Goal: Information Seeking & Learning: Check status

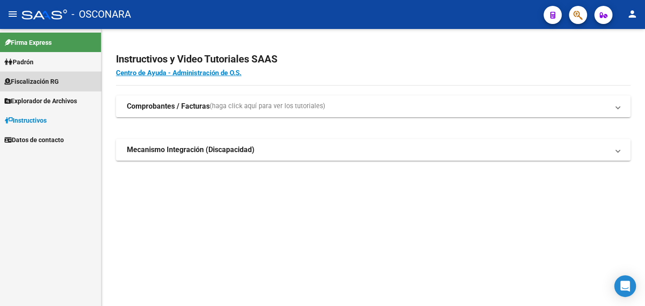
click at [63, 82] on link "Fiscalización RG" at bounding box center [50, 81] width 101 height 19
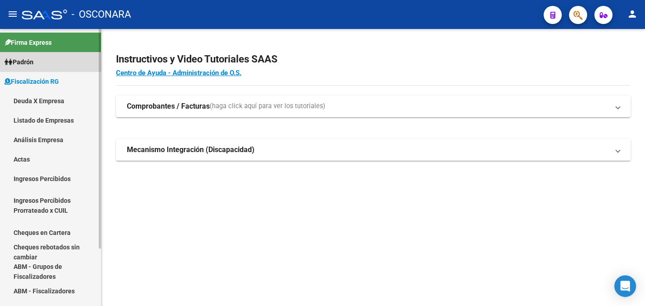
click at [53, 61] on link "Padrón" at bounding box center [50, 61] width 101 height 19
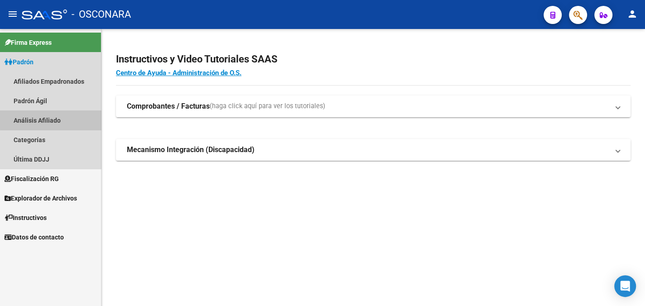
click at [79, 118] on link "Análisis Afiliado" at bounding box center [50, 120] width 101 height 19
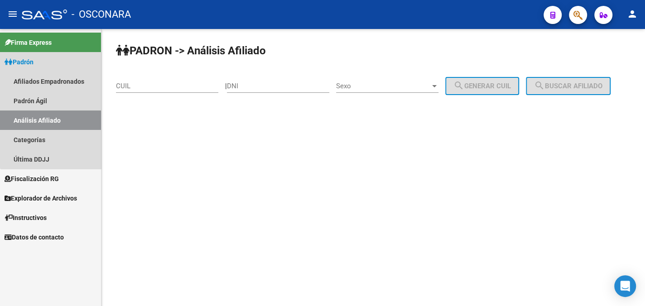
click at [51, 60] on link "Padrón" at bounding box center [50, 61] width 101 height 19
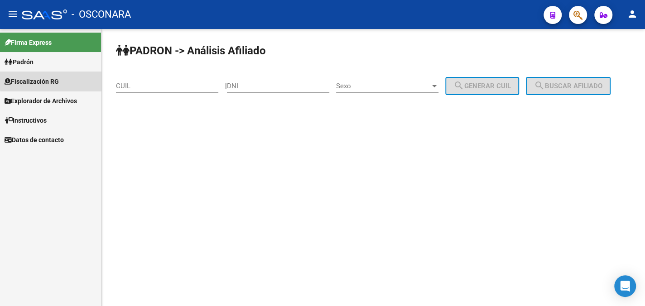
click at [64, 80] on link "Fiscalización RG" at bounding box center [50, 81] width 101 height 19
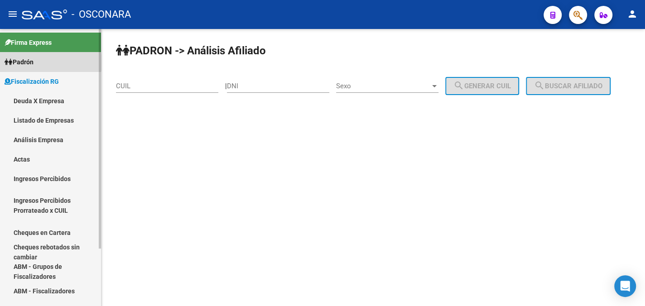
click at [34, 63] on span "Padrón" at bounding box center [19, 62] width 29 height 10
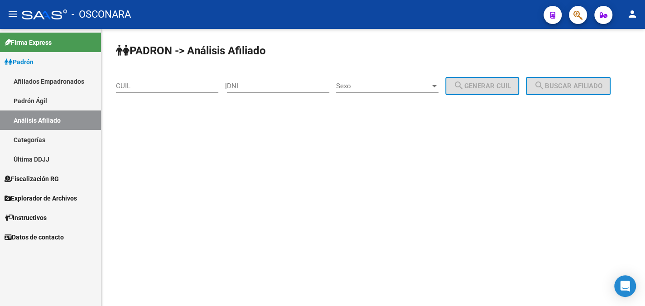
click at [58, 81] on link "Afiliados Empadronados" at bounding box center [50, 81] width 101 height 19
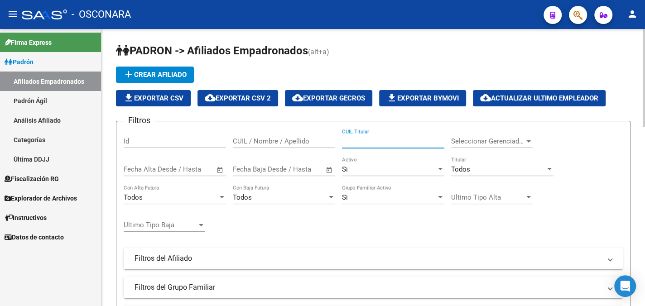
click at [381, 141] on input "CUIL Titular" at bounding box center [393, 141] width 102 height 8
type input "[PERSON_NAME]"
click at [45, 98] on link "Padrón Ágil" at bounding box center [50, 100] width 101 height 19
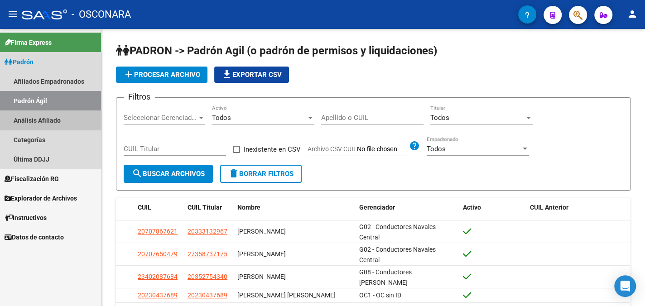
click at [61, 118] on link "Análisis Afiliado" at bounding box center [50, 120] width 101 height 19
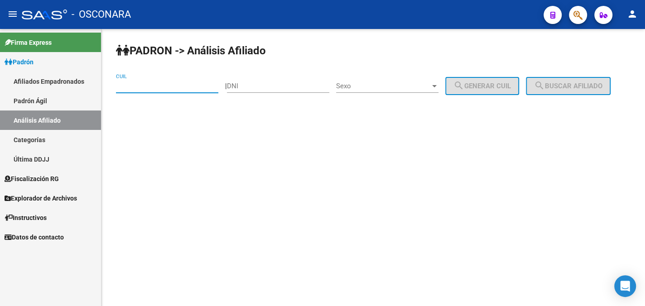
paste input "20-22951485-8"
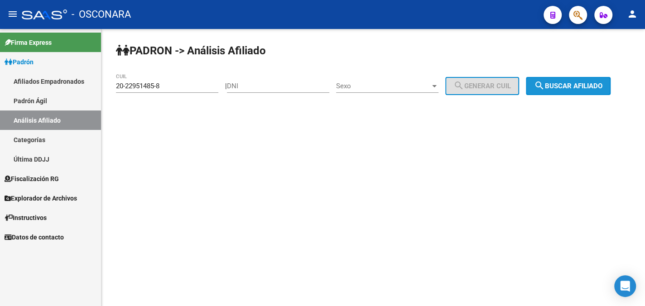
click at [567, 83] on span "search Buscar afiliado" at bounding box center [568, 86] width 68 height 8
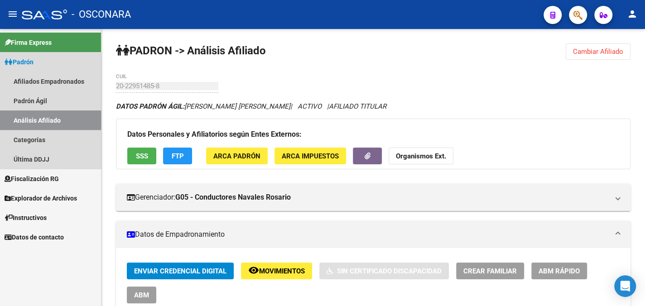
click at [33, 117] on link "Análisis Afiliado" at bounding box center [50, 120] width 101 height 19
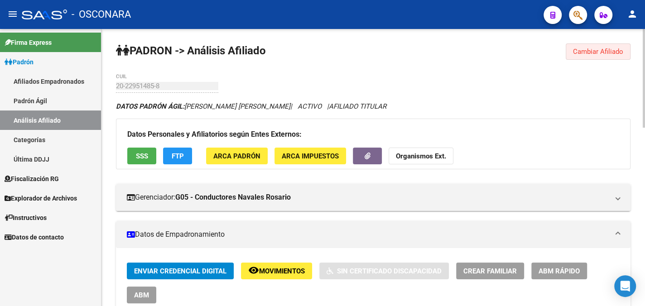
click at [592, 48] on span "Cambiar Afiliado" at bounding box center [598, 52] width 50 height 8
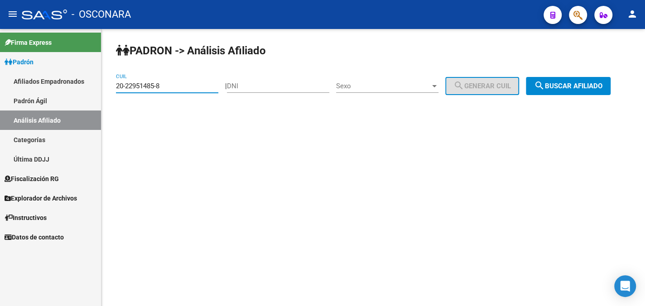
drag, startPoint x: 171, startPoint y: 85, endPoint x: 107, endPoint y: 86, distance: 64.3
click at [107, 86] on div "PADRON -> Análisis Afiliado 20-22951485-8 CUIL | DNI Sexo Sexo search Generar C…" at bounding box center [373, 76] width 544 height 95
paste input "12725779-6"
click at [567, 89] on span "search Buscar afiliado" at bounding box center [568, 86] width 68 height 8
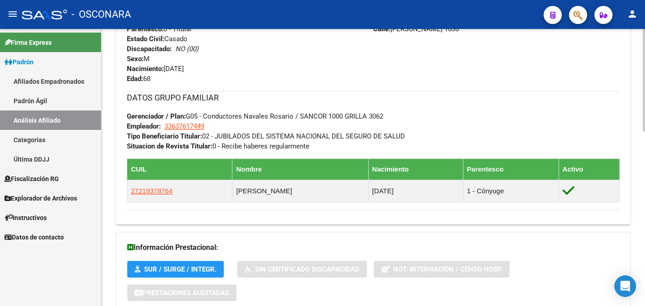
scroll to position [408, 0]
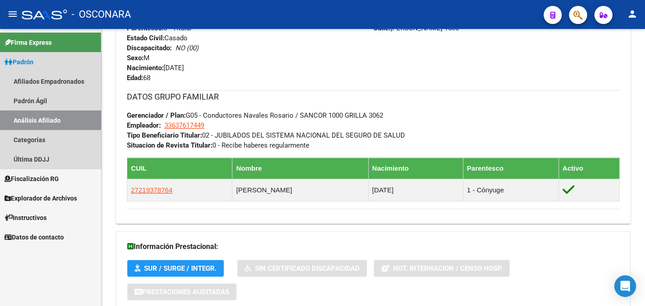
click at [45, 116] on link "Análisis Afiliado" at bounding box center [50, 120] width 101 height 19
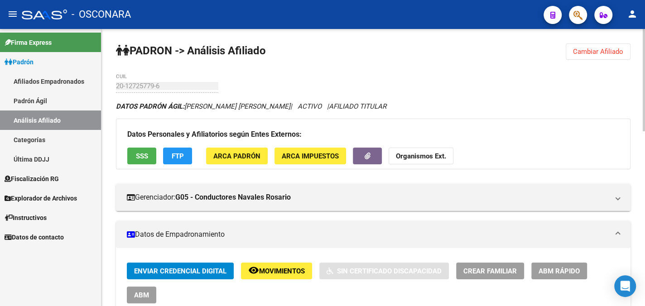
click at [608, 49] on span "Cambiar Afiliado" at bounding box center [598, 52] width 50 height 8
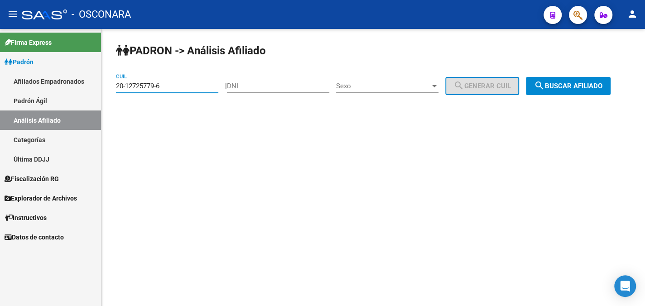
drag, startPoint x: 167, startPoint y: 83, endPoint x: 105, endPoint y: 83, distance: 61.6
click at [105, 83] on div "PADRON -> Análisis Afiliado 20-12725779-6 CUIL | DNI Sexo Sexo search Generar C…" at bounding box center [373, 76] width 544 height 95
paste input "7094080-7"
click at [585, 83] on span "search Buscar afiliado" at bounding box center [568, 86] width 68 height 8
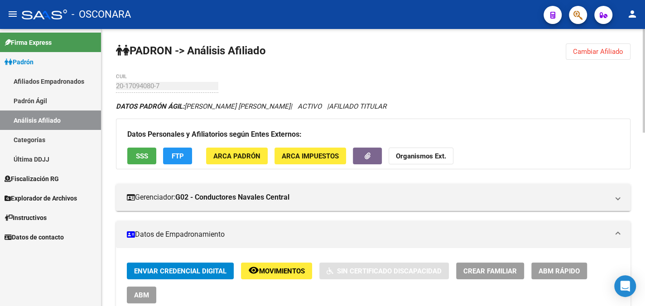
click at [601, 52] on span "Cambiar Afiliado" at bounding box center [598, 52] width 50 height 8
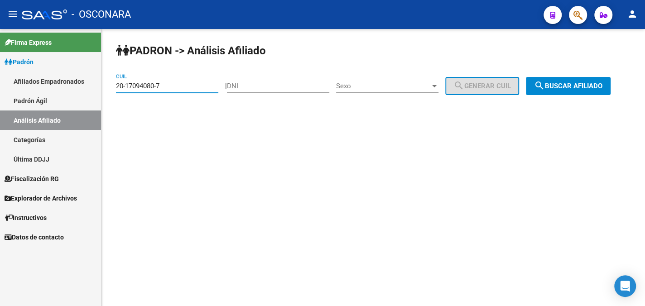
drag, startPoint x: 173, startPoint y: 84, endPoint x: 106, endPoint y: 84, distance: 67.5
click at [106, 84] on div "PADRON -> Análisis Afiliado 20-17094080-7 CUIL | DNI Sexo Sexo search Generar C…" at bounding box center [373, 76] width 544 height 95
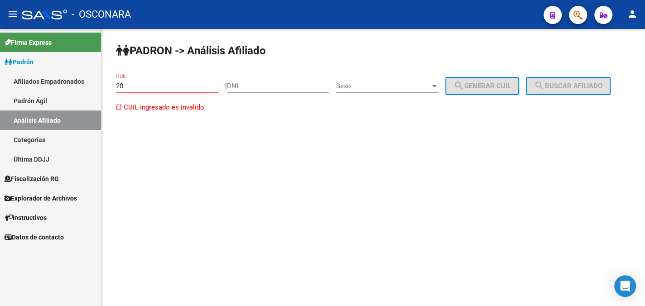
type input "2"
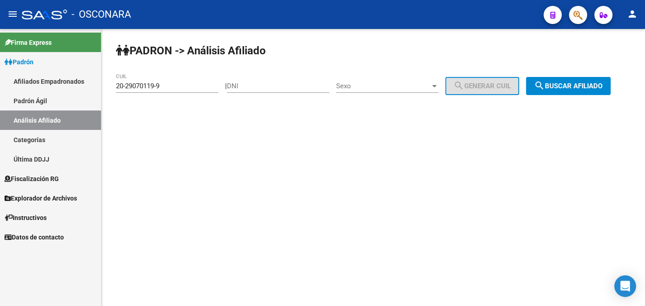
click at [568, 80] on div "PADRON -> Análisis Afiliado 20-29070119-9 CUIL | DNI Sexo Sexo search Generar C…" at bounding box center [373, 76] width 544 height 95
click at [570, 87] on span "search Buscar afiliado" at bounding box center [568, 86] width 68 height 8
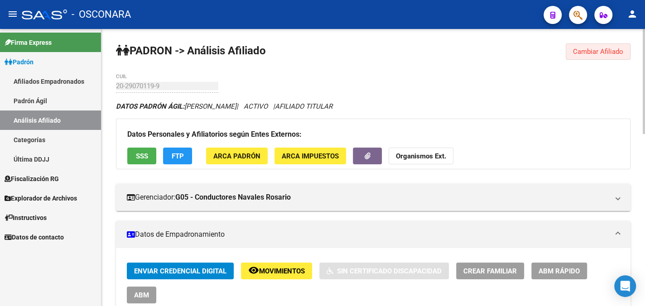
drag, startPoint x: 607, startPoint y: 51, endPoint x: 584, endPoint y: 74, distance: 32.4
click at [606, 51] on span "Cambiar Afiliado" at bounding box center [598, 52] width 50 height 8
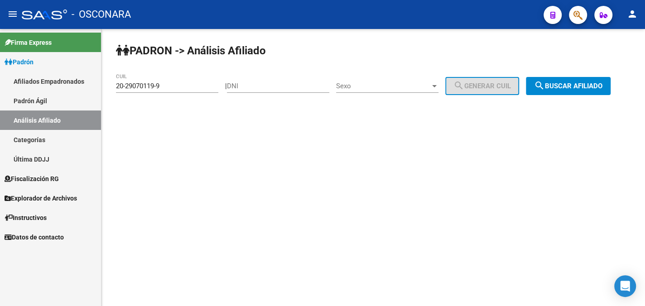
drag, startPoint x: 168, startPoint y: 81, endPoint x: 117, endPoint y: 85, distance: 50.4
click at [117, 85] on div "20-29070119-9 CUIL" at bounding box center [167, 82] width 102 height 19
drag, startPoint x: 145, startPoint y: 86, endPoint x: 114, endPoint y: 86, distance: 31.3
click at [114, 86] on div "PADRON -> Análisis Afiliado 20-29070119-9 CUIL | DNI Sexo Sexo search Generar C…" at bounding box center [373, 76] width 544 height 95
paste input "52677"
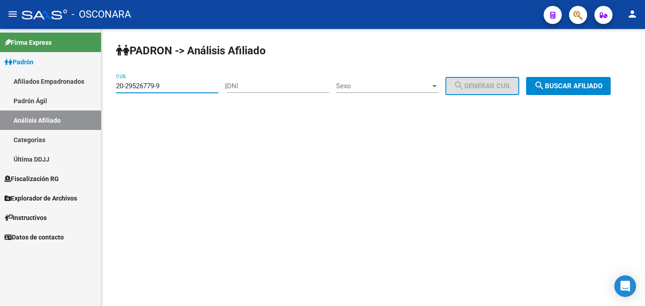
click at [564, 86] on span "search Buscar afiliado" at bounding box center [568, 86] width 68 height 8
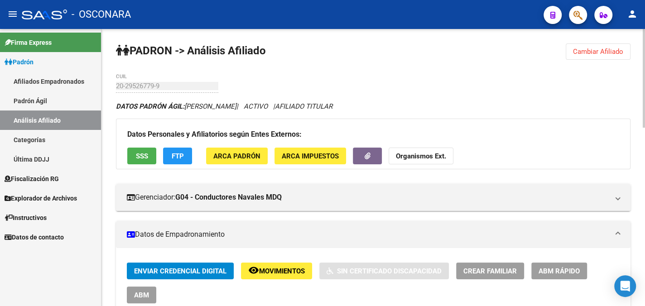
click at [592, 53] on span "Cambiar Afiliado" at bounding box center [598, 52] width 50 height 8
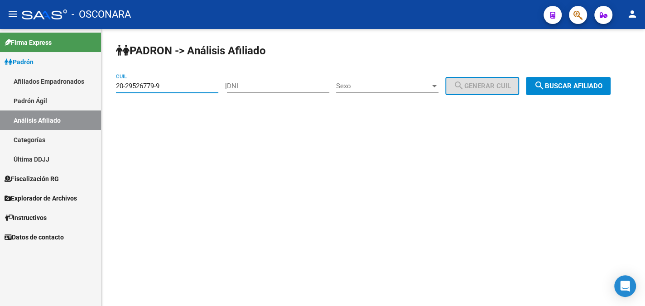
drag, startPoint x: 173, startPoint y: 85, endPoint x: 112, endPoint y: 90, distance: 60.9
click at [112, 90] on div "PADRON -> Análisis Afiliado 20-29526779-9 CUIL | DNI Sexo Sexo search Generar C…" at bounding box center [373, 76] width 544 height 95
paste input "8569984-4"
click at [574, 83] on span "search Buscar afiliado" at bounding box center [568, 86] width 68 height 8
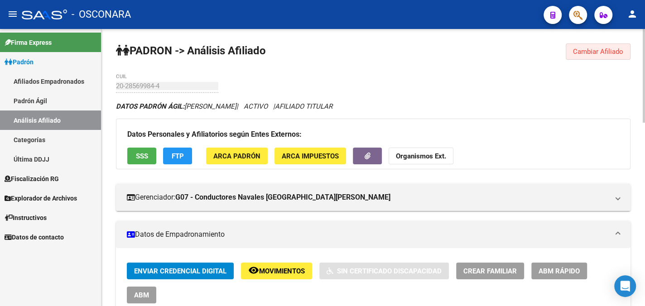
click at [608, 50] on span "Cambiar Afiliado" at bounding box center [598, 52] width 50 height 8
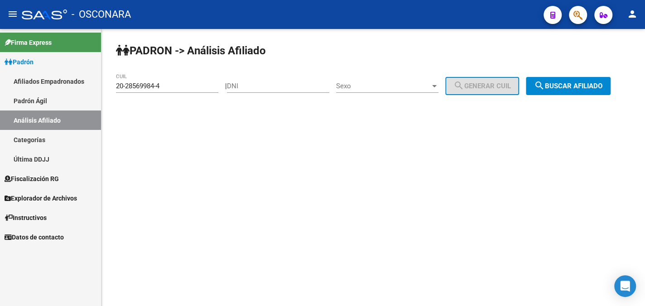
drag, startPoint x: 161, startPoint y: 81, endPoint x: 127, endPoint y: 88, distance: 34.8
click at [127, 88] on div "20-28569984-4 CUIL" at bounding box center [167, 82] width 102 height 19
drag, startPoint x: 147, startPoint y: 87, endPoint x: 105, endPoint y: 87, distance: 42.6
click at [105, 87] on div "PADRON -> Análisis Afiliado 20-28569984-4 CUIL | DNI Sexo Sexo search Generar C…" at bounding box center [373, 76] width 544 height 95
drag, startPoint x: 131, startPoint y: 82, endPoint x: 120, endPoint y: 119, distance: 38.4
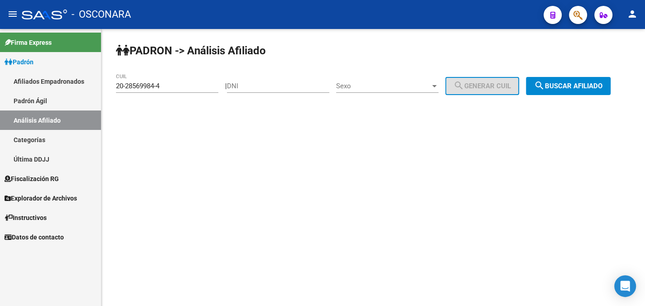
click at [112, 124] on mat-sidenav-content "PADRON -> Análisis Afiliado 20-28569984-4 CUIL | DNI Sexo Sexo search Generar C…" at bounding box center [373, 167] width 544 height 277
drag, startPoint x: 167, startPoint y: 89, endPoint x: 114, endPoint y: 95, distance: 53.4
click at [114, 95] on div "PADRON -> Análisis Afiliado 20-28569984-4 CUIL | DNI Sexo Sexo search Generar C…" at bounding box center [373, 76] width 544 height 95
paste input "11871261-9"
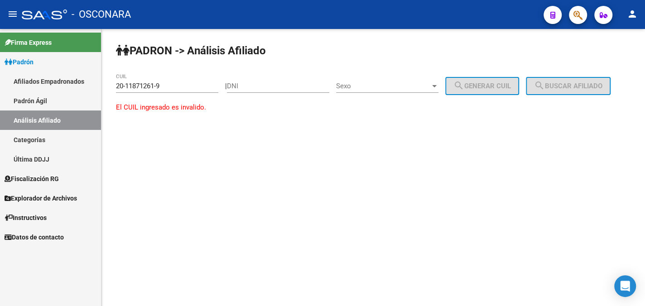
drag, startPoint x: 306, startPoint y: 180, endPoint x: 289, endPoint y: 174, distance: 18.3
click at [304, 180] on mat-sidenav-content "PADRON -> Análisis Afiliado 20-11871261-9 CUIL | DNI Sexo Sexo search Generar C…" at bounding box center [373, 167] width 544 height 277
click at [159, 138] on div "PADRON -> Análisis Afiliado 20-11871261-9 CUIL | DNI Sexo Sexo search Generar C…" at bounding box center [373, 86] width 544 height 115
click at [167, 84] on input "20-11871261-9" at bounding box center [167, 86] width 102 height 8
drag, startPoint x: 133, startPoint y: 86, endPoint x: 101, endPoint y: 87, distance: 32.2
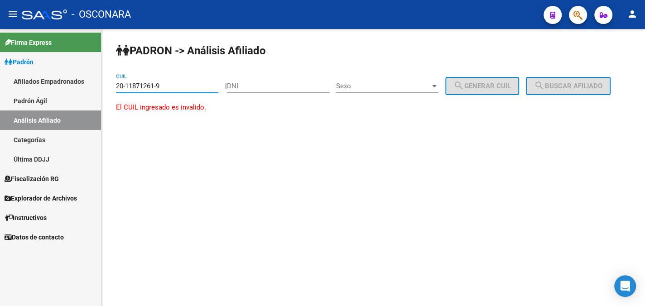
click at [101, 87] on mat-sidenav-container "Firma Express Padrón Afiliados Empadronados Padrón Ágil Análisis Afiliado Categ…" at bounding box center [322, 167] width 645 height 277
drag, startPoint x: 179, startPoint y: 85, endPoint x: 111, endPoint y: 85, distance: 68.4
click at [111, 85] on div "PADRON -> Análisis Afiliado 20-11871261-9 CUIL | DNI Sexo Sexo search Generar C…" at bounding box center [373, 86] width 544 height 115
paste input "8"
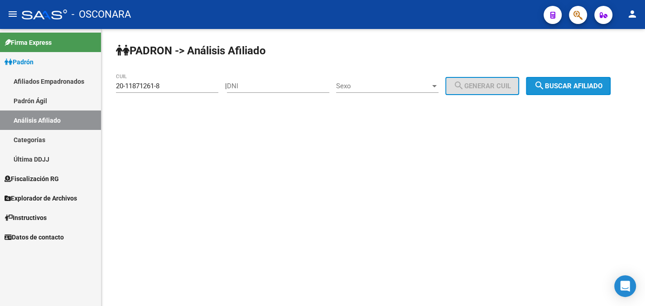
click at [575, 82] on span "search Buscar afiliado" at bounding box center [568, 86] width 68 height 8
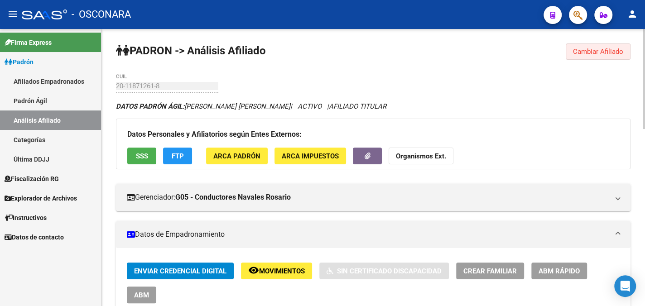
click at [598, 50] on span "Cambiar Afiliado" at bounding box center [598, 52] width 50 height 8
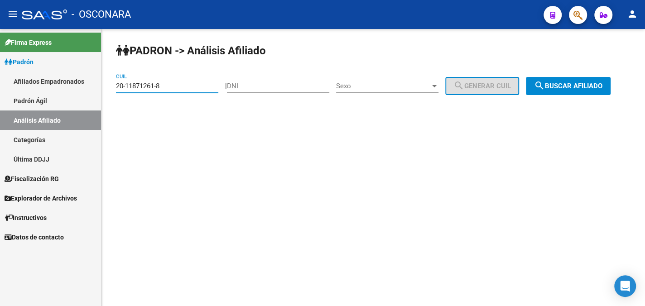
drag, startPoint x: 174, startPoint y: 84, endPoint x: 106, endPoint y: 90, distance: 68.2
click at [106, 90] on div "PADRON -> Análisis Afiliado 20-11871261-8 CUIL | DNI Sexo Sexo search Generar C…" at bounding box center [373, 76] width 544 height 95
paste input "33-70705474-9"
click at [590, 86] on span "search Buscar afiliado" at bounding box center [568, 86] width 68 height 8
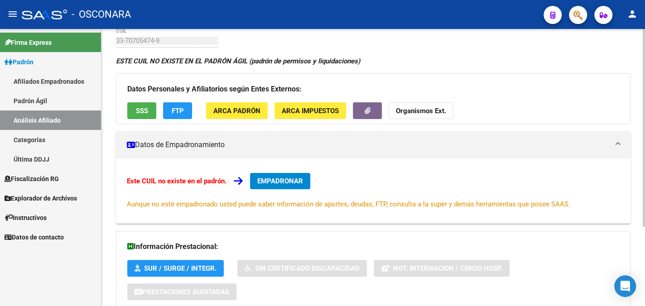
scroll to position [111, 0]
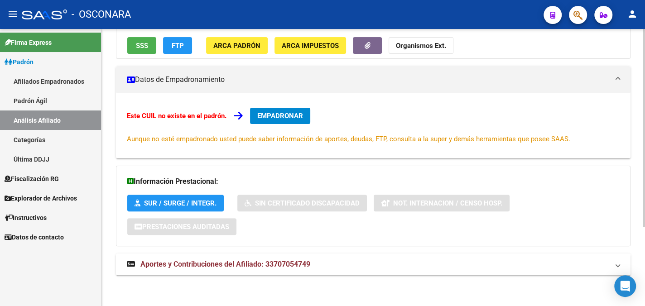
click at [252, 261] on span "Aportes y Contribuciones del Afiliado: 33707054749" at bounding box center [225, 264] width 170 height 9
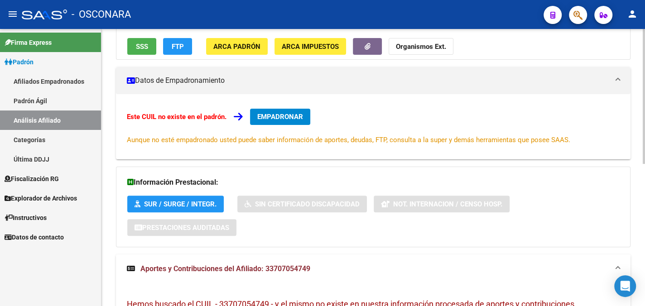
scroll to position [0, 0]
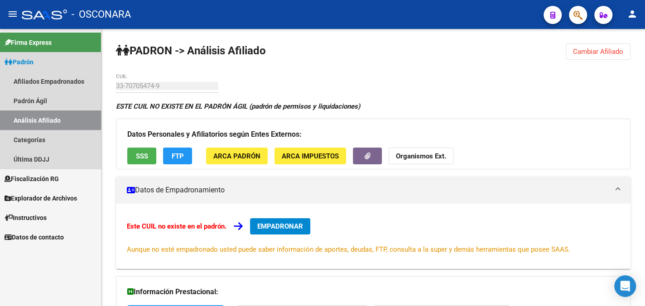
click at [35, 115] on link "Análisis Afiliado" at bounding box center [50, 120] width 101 height 19
click at [49, 118] on link "Análisis Afiliado" at bounding box center [50, 120] width 101 height 19
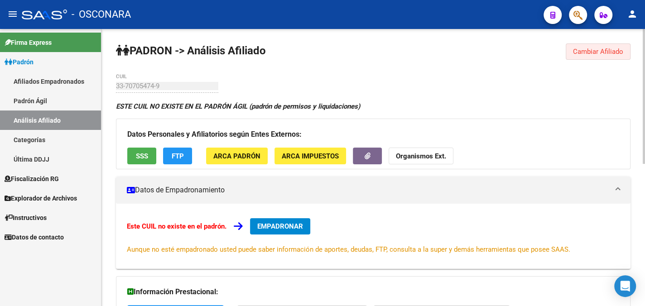
click at [584, 46] on button "Cambiar Afiliado" at bounding box center [598, 51] width 65 height 16
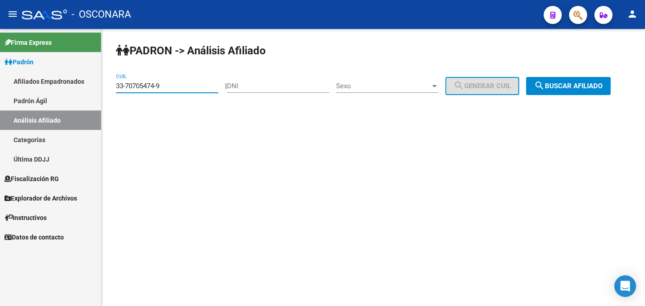
drag, startPoint x: 178, startPoint y: 82, endPoint x: 113, endPoint y: 92, distance: 65.9
click at [113, 92] on div "PADRON -> Análisis Afiliado 33-70705474-9 CUIL | DNI Sexo Sexo search Generar C…" at bounding box center [373, 76] width 544 height 95
paste input "20-11576397-1"
click at [582, 83] on span "search Buscar afiliado" at bounding box center [568, 86] width 68 height 8
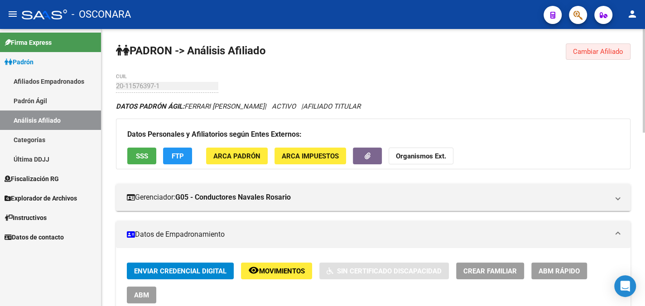
click at [594, 48] on span "Cambiar Afiliado" at bounding box center [598, 52] width 50 height 8
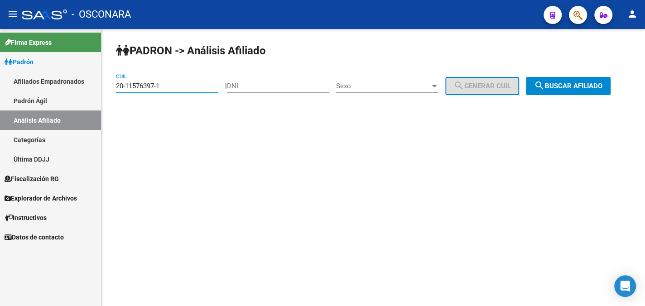
drag, startPoint x: 179, startPoint y: 89, endPoint x: 96, endPoint y: 92, distance: 83.4
click at [97, 92] on mat-sidenav-container "Firma Express Padrón Afiliados Empadronados Padrón Ágil Análisis Afiliado Categ…" at bounding box center [322, 167] width 645 height 277
paste input "29677633-6"
click at [596, 83] on span "search Buscar afiliado" at bounding box center [568, 86] width 68 height 8
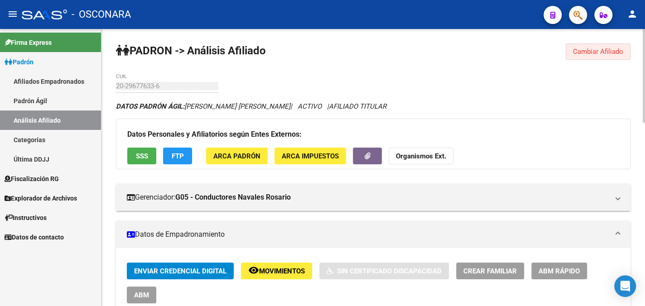
click at [607, 50] on span "Cambiar Afiliado" at bounding box center [598, 52] width 50 height 8
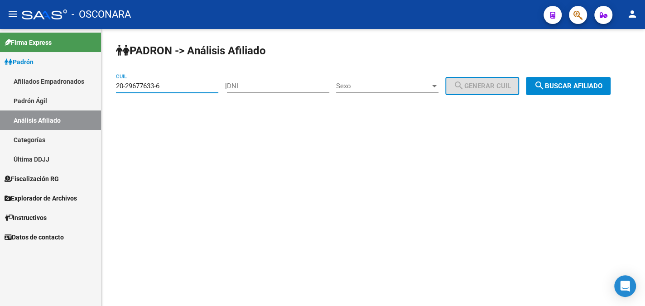
drag, startPoint x: 163, startPoint y: 86, endPoint x: 107, endPoint y: 88, distance: 55.8
click at [107, 88] on div "PADRON -> Análisis Afiliado 20-29677633-6 CUIL | DNI Sexo Sexo search Generar C…" at bounding box center [373, 76] width 544 height 95
paste input "18638231"
click at [590, 92] on button "search Buscar afiliado" at bounding box center [568, 86] width 85 height 18
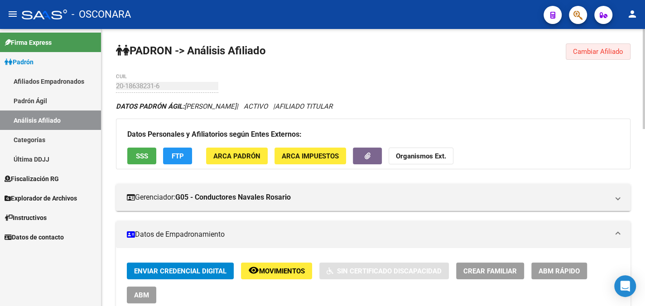
drag, startPoint x: 604, startPoint y: 51, endPoint x: 578, endPoint y: 47, distance: 25.8
click at [603, 51] on span "Cambiar Afiliado" at bounding box center [598, 52] width 50 height 8
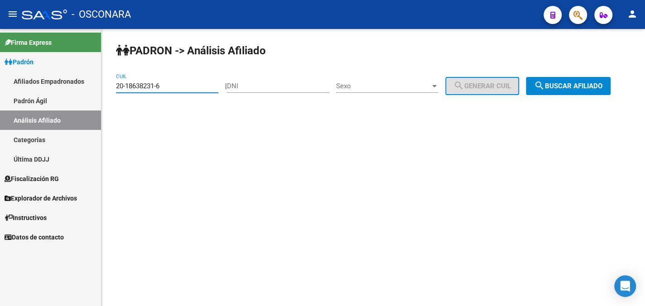
drag, startPoint x: 162, startPoint y: 86, endPoint x: 111, endPoint y: 86, distance: 51.2
click at [111, 86] on div "PADRON -> Análisis Afiliado 20-18638231-6 CUIL | DNI Sexo Sexo search Generar C…" at bounding box center [373, 76] width 544 height 95
paste input "08354804"
click at [604, 91] on button "search Buscar afiliado" at bounding box center [568, 86] width 85 height 18
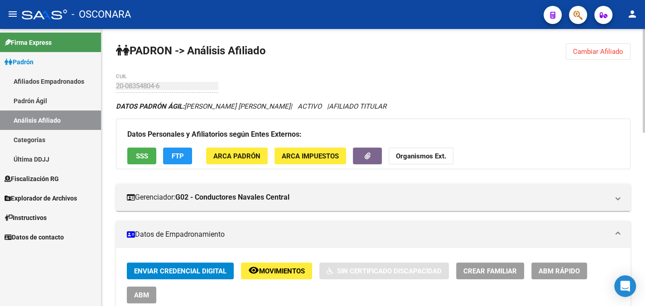
click at [580, 50] on span "Cambiar Afiliado" at bounding box center [598, 52] width 50 height 8
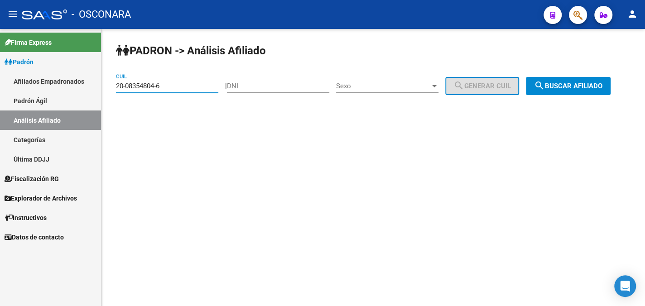
drag, startPoint x: 161, startPoint y: 82, endPoint x: 110, endPoint y: 81, distance: 51.7
click at [110, 81] on div "PADRON -> Análisis Afiliado 20-08354804-6 CUIL | DNI Sexo Sexo search Generar C…" at bounding box center [373, 76] width 544 height 95
paste input "11751822-2"
click at [588, 80] on button "search Buscar afiliado" at bounding box center [568, 86] width 85 height 18
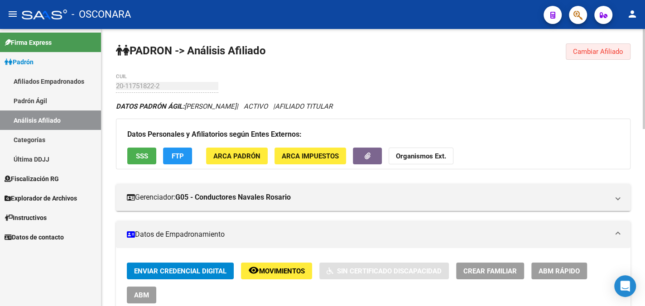
drag, startPoint x: 593, startPoint y: 47, endPoint x: 563, endPoint y: 63, distance: 34.5
click at [593, 48] on span "Cambiar Afiliado" at bounding box center [598, 52] width 50 height 8
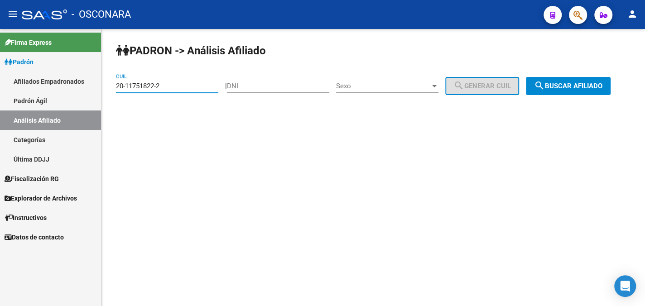
drag, startPoint x: 151, startPoint y: 82, endPoint x: 113, endPoint y: 84, distance: 38.6
click at [106, 82] on div "PADRON -> Análisis Afiliado 20-11751822-2 CUIL | DNI Sexo Sexo search Generar C…" at bounding box center [373, 76] width 544 height 95
paste input "2525215-0"
type input "20-12525215-0"
click at [565, 86] on span "search Buscar afiliado" at bounding box center [568, 86] width 68 height 8
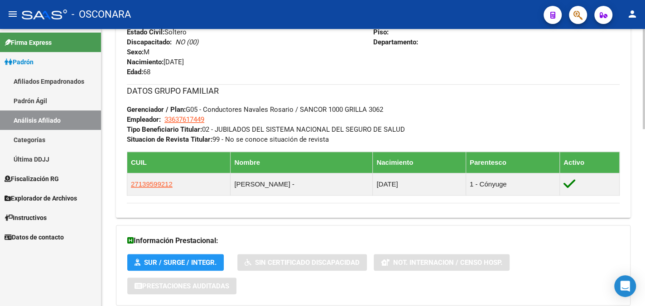
scroll to position [489, 0]
